Goal: Task Accomplishment & Management: Complete application form

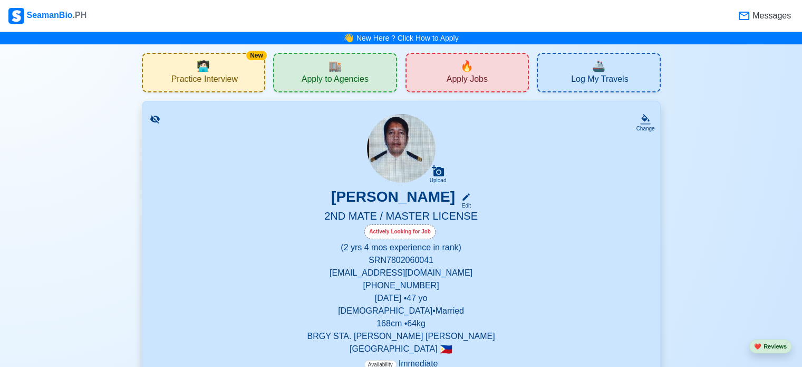
click at [321, 83] on span "Apply to Agencies" at bounding box center [335, 80] width 67 height 13
click at [452, 79] on span "Apply Jobs" at bounding box center [467, 80] width 41 height 13
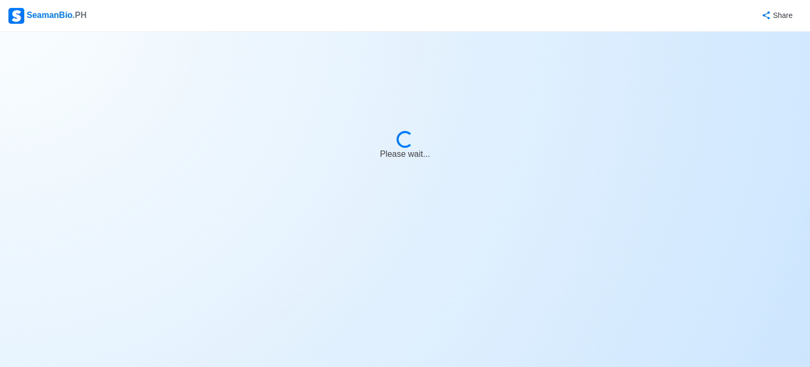
select select "2nd Officer"
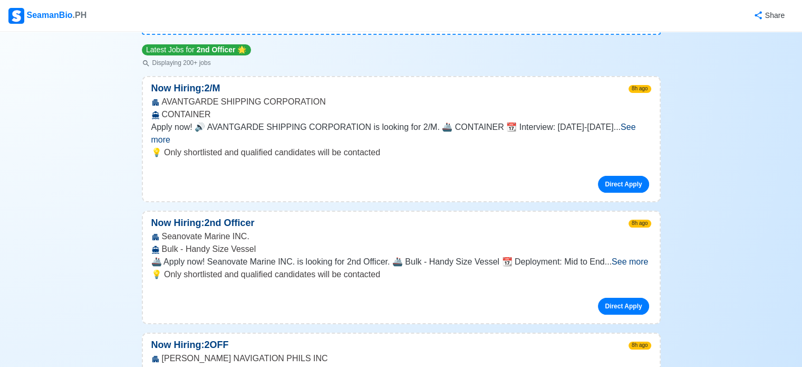
scroll to position [141, 0]
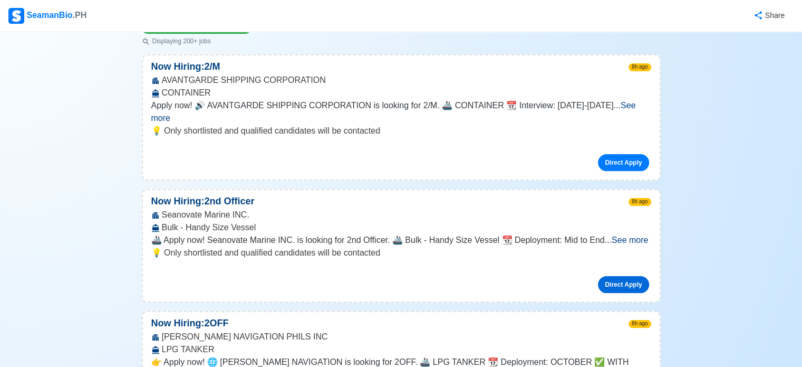
click at [625, 276] on link "Direct Apply" at bounding box center [623, 284] width 51 height 17
click at [351, 246] on p "💡 Only shortlisted and qualified candidates will be contacted" at bounding box center [401, 252] width 500 height 13
click at [631, 276] on link "Direct Apply" at bounding box center [623, 284] width 51 height 17
